Goal: Check status

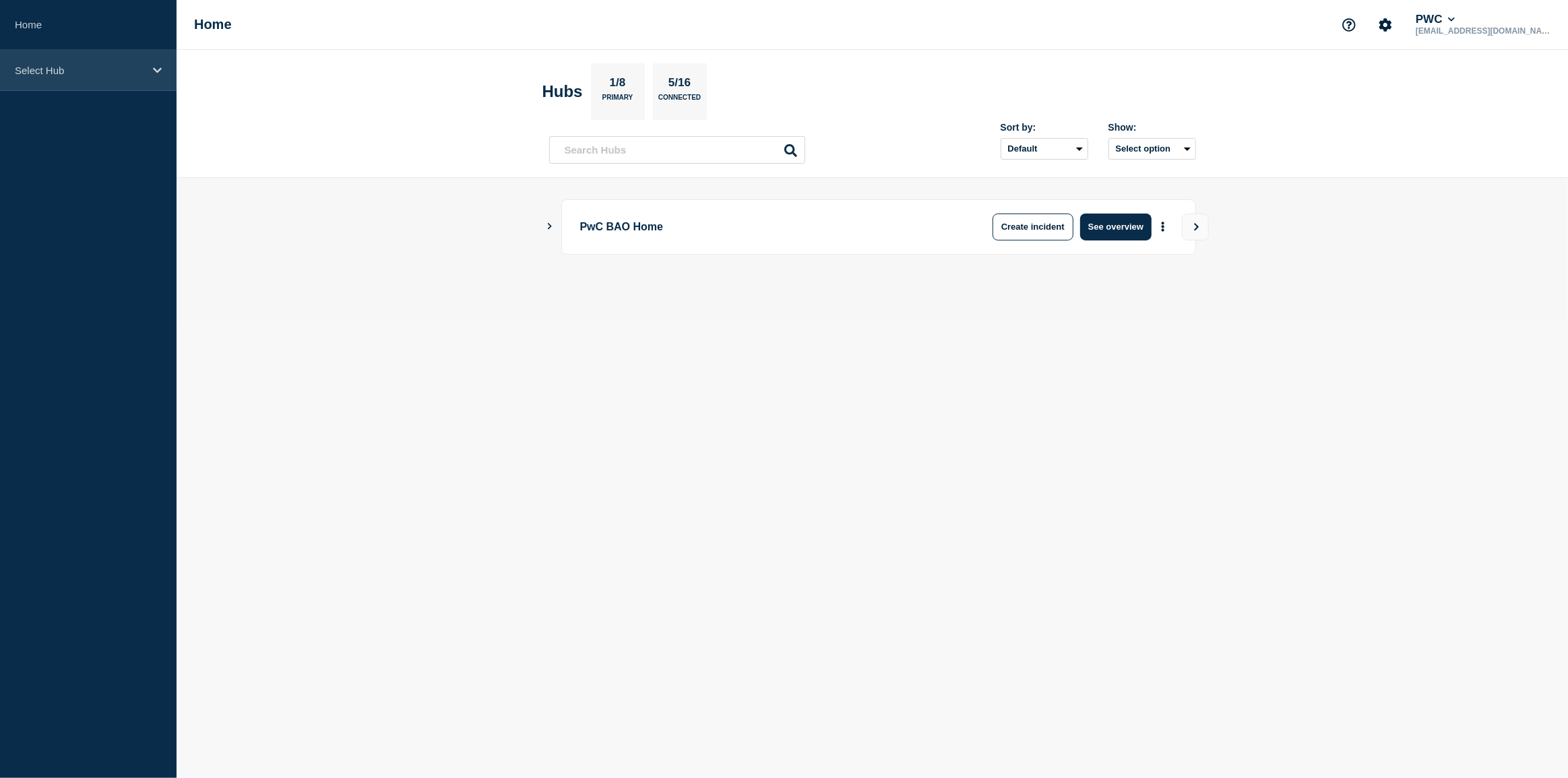
click at [163, 67] on div "Select Hub" at bounding box center [88, 70] width 176 height 41
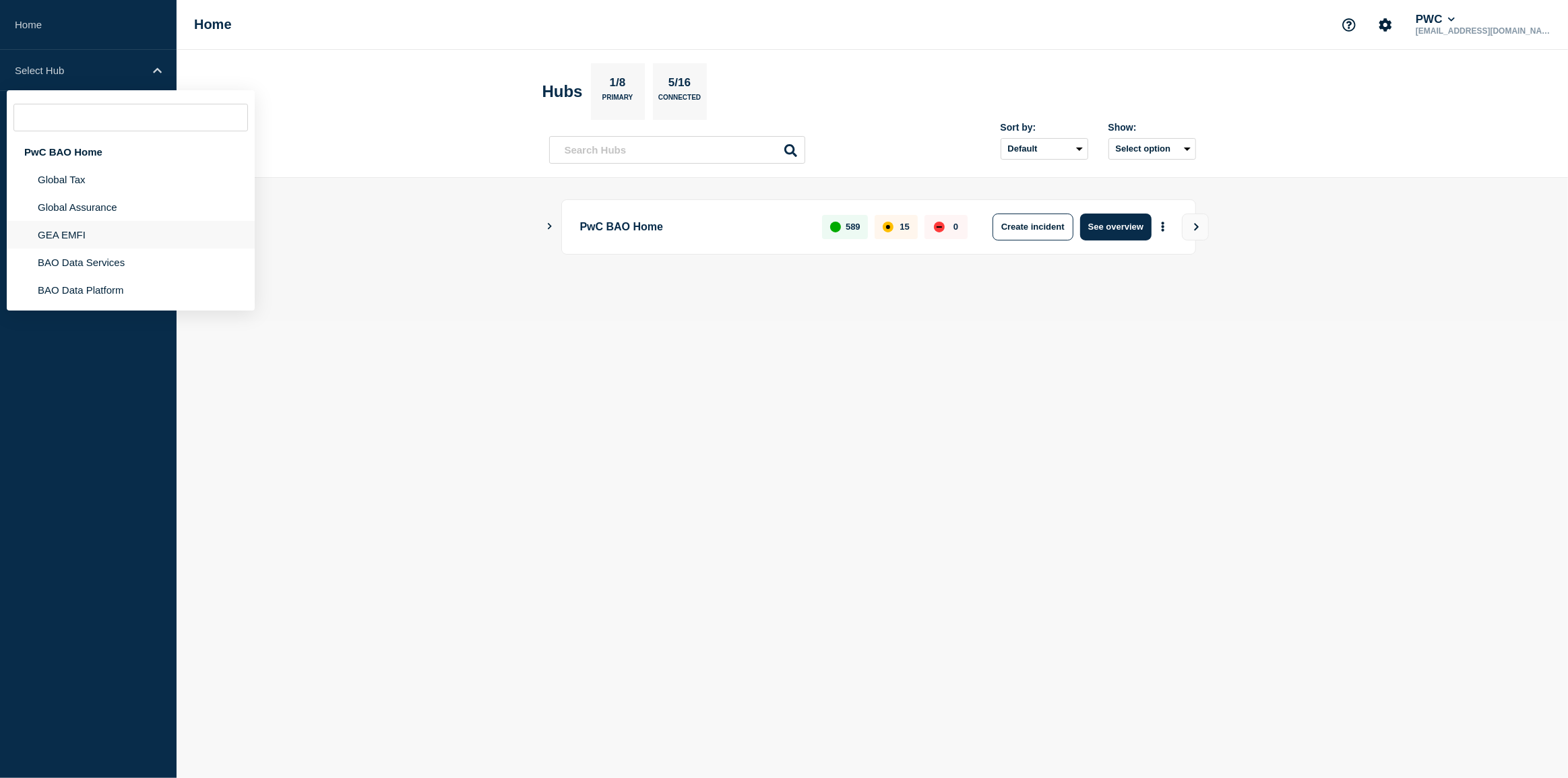
click at [111, 233] on li "GEA EMFI" at bounding box center [130, 235] width 248 height 27
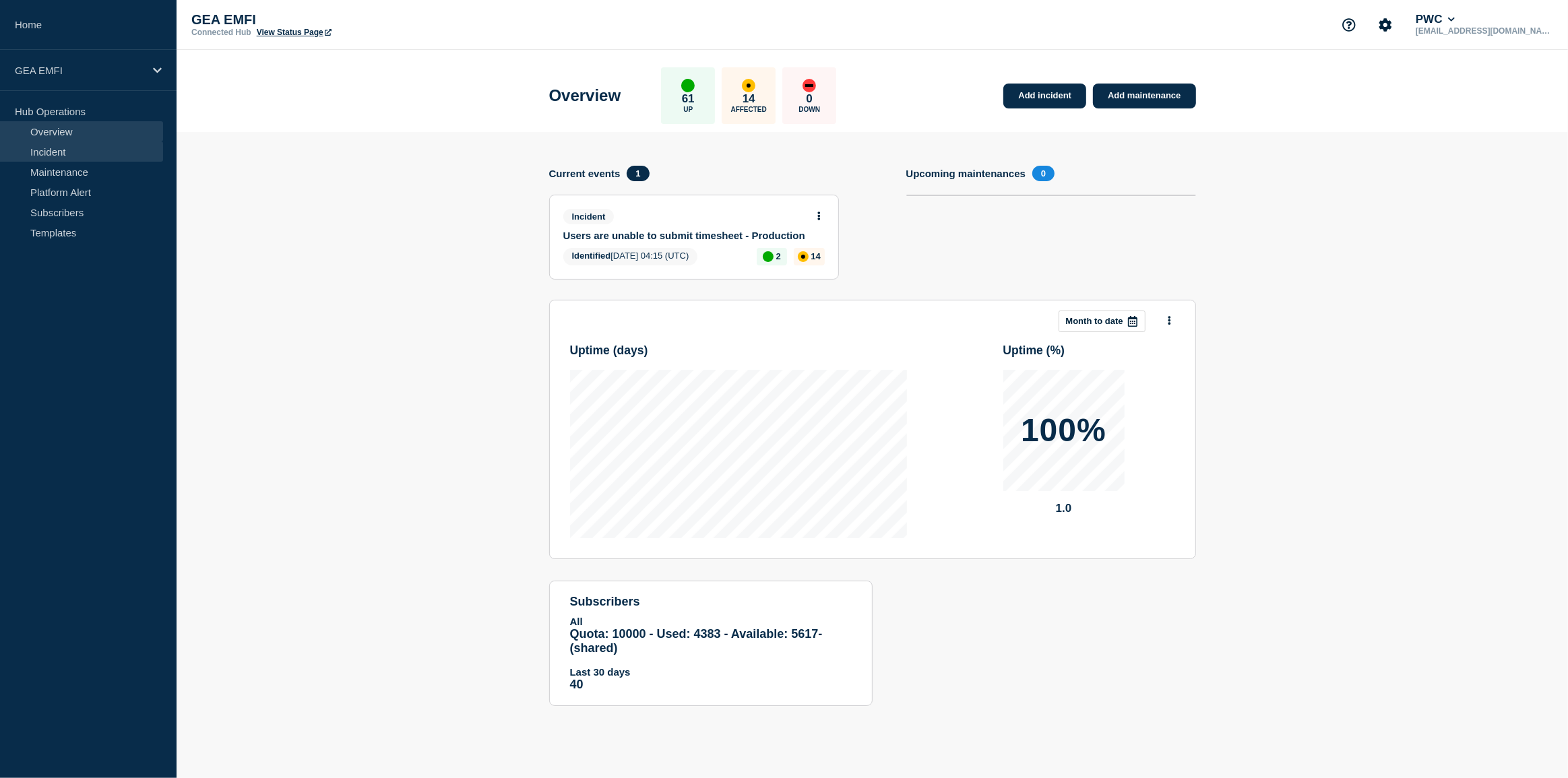
click at [74, 154] on link "Incident" at bounding box center [81, 152] width 163 height 20
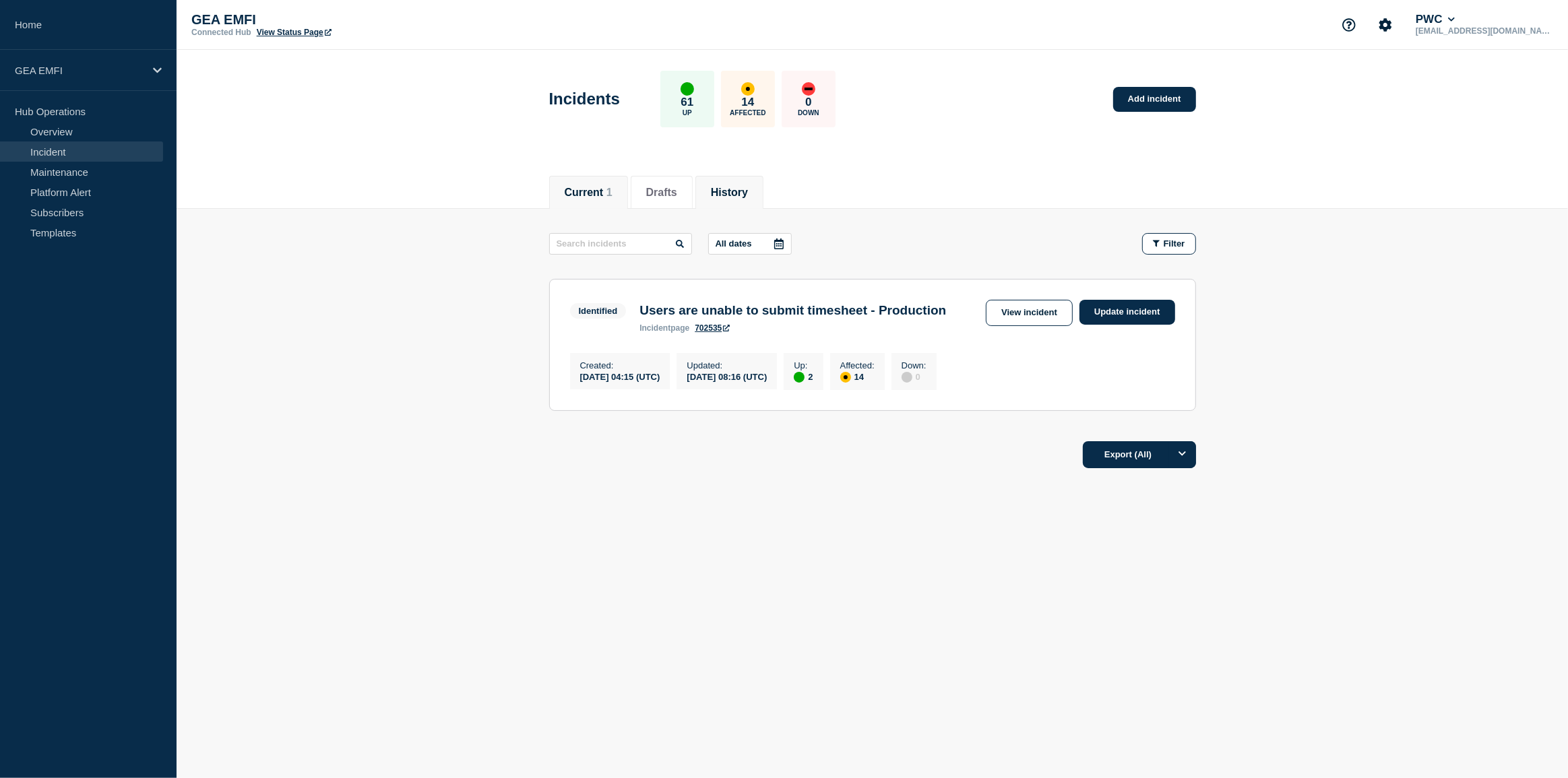
click at [736, 187] on button "History" at bounding box center [729, 192] width 37 height 12
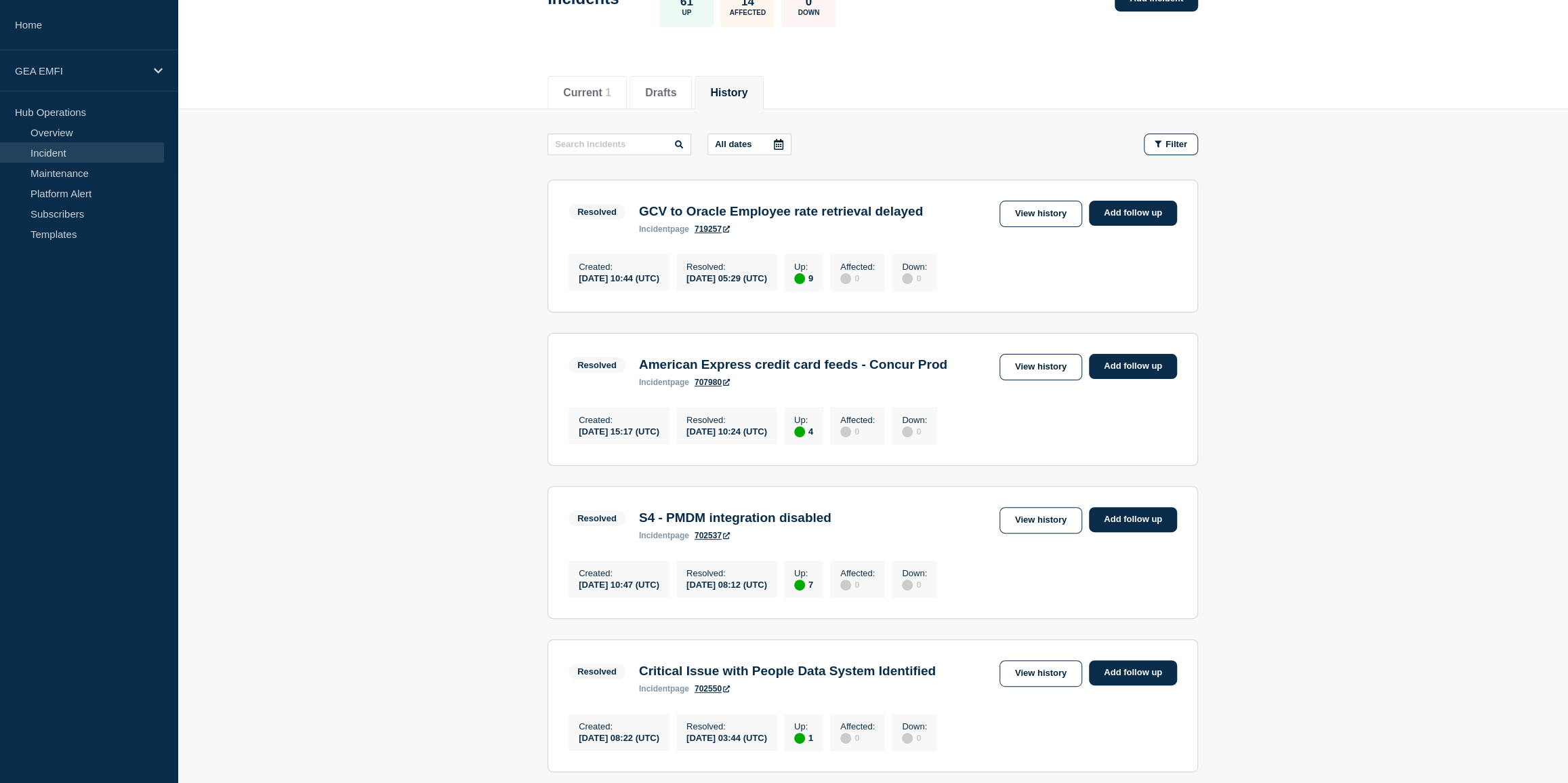
scroll to position [123, 0]
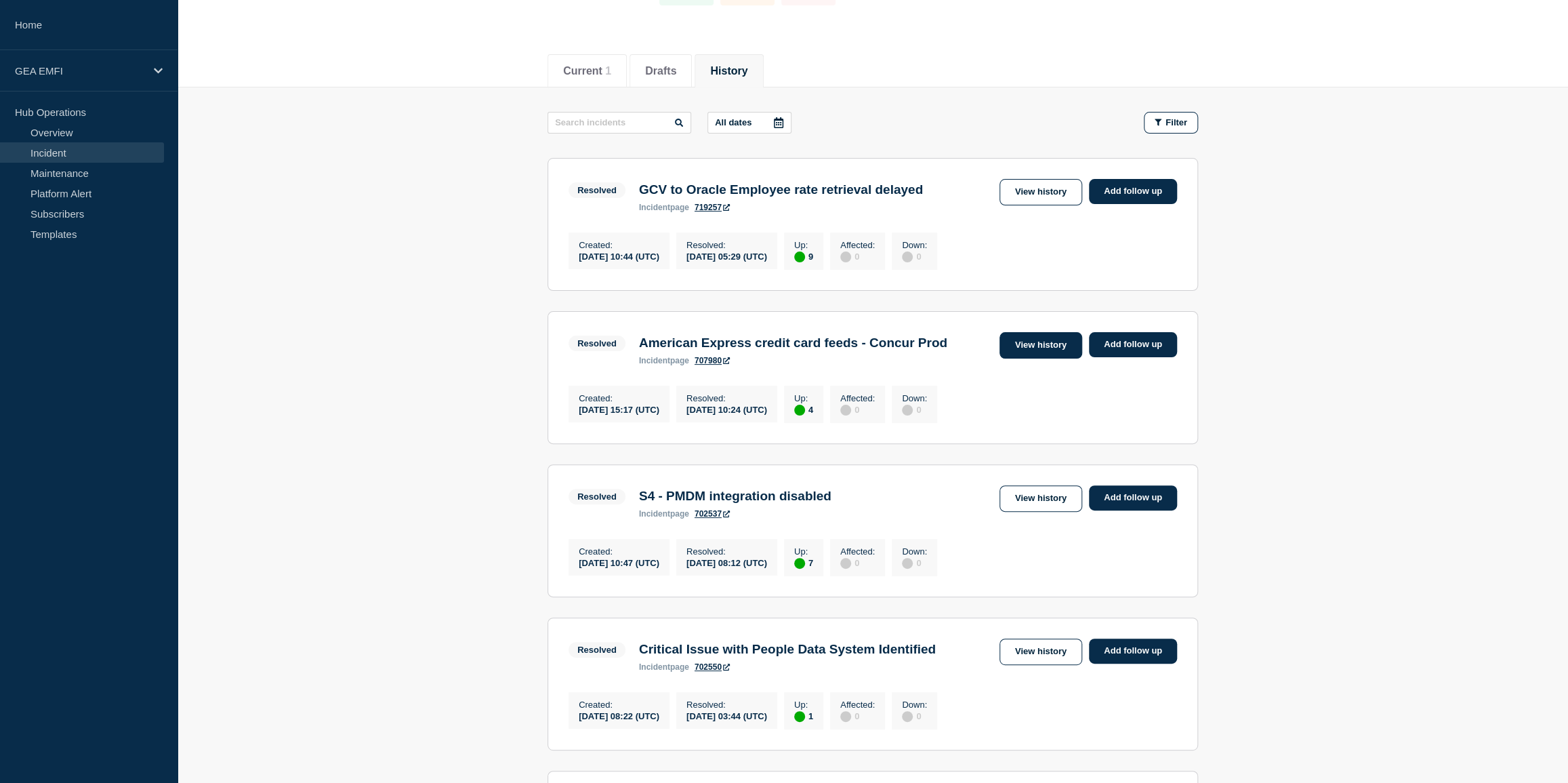
click at [1012, 357] on link "View history" at bounding box center [1041, 345] width 83 height 26
